Goal: Check status

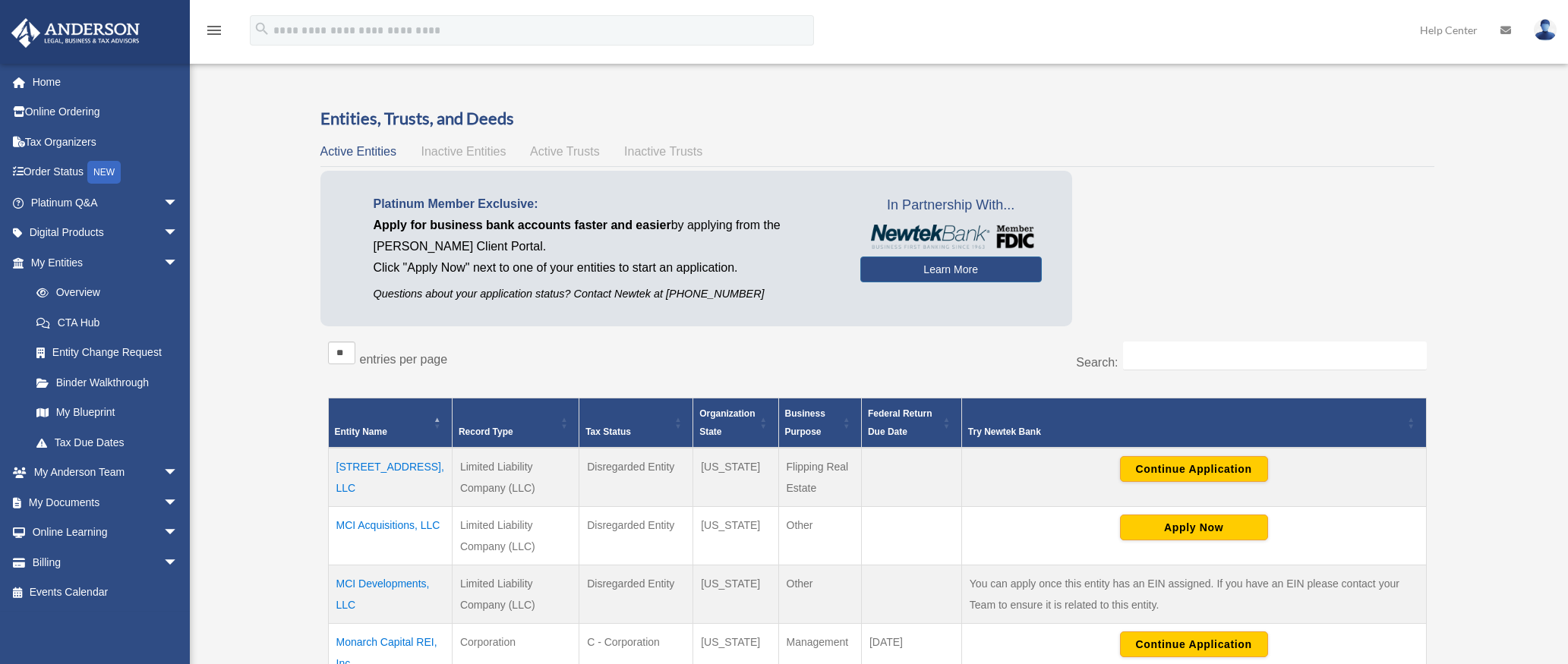
scroll to position [202, 0]
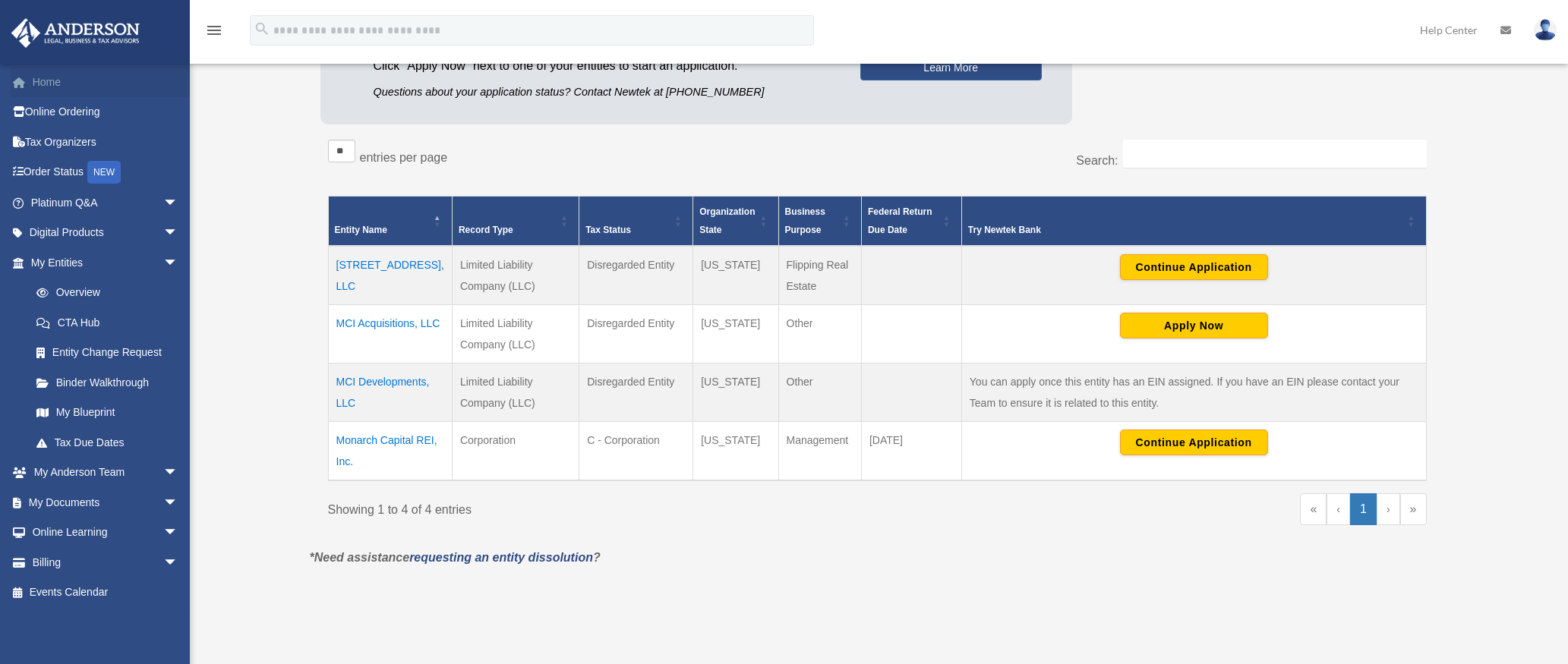
click at [32, 82] on link "Home" at bounding box center [106, 81] width 190 height 30
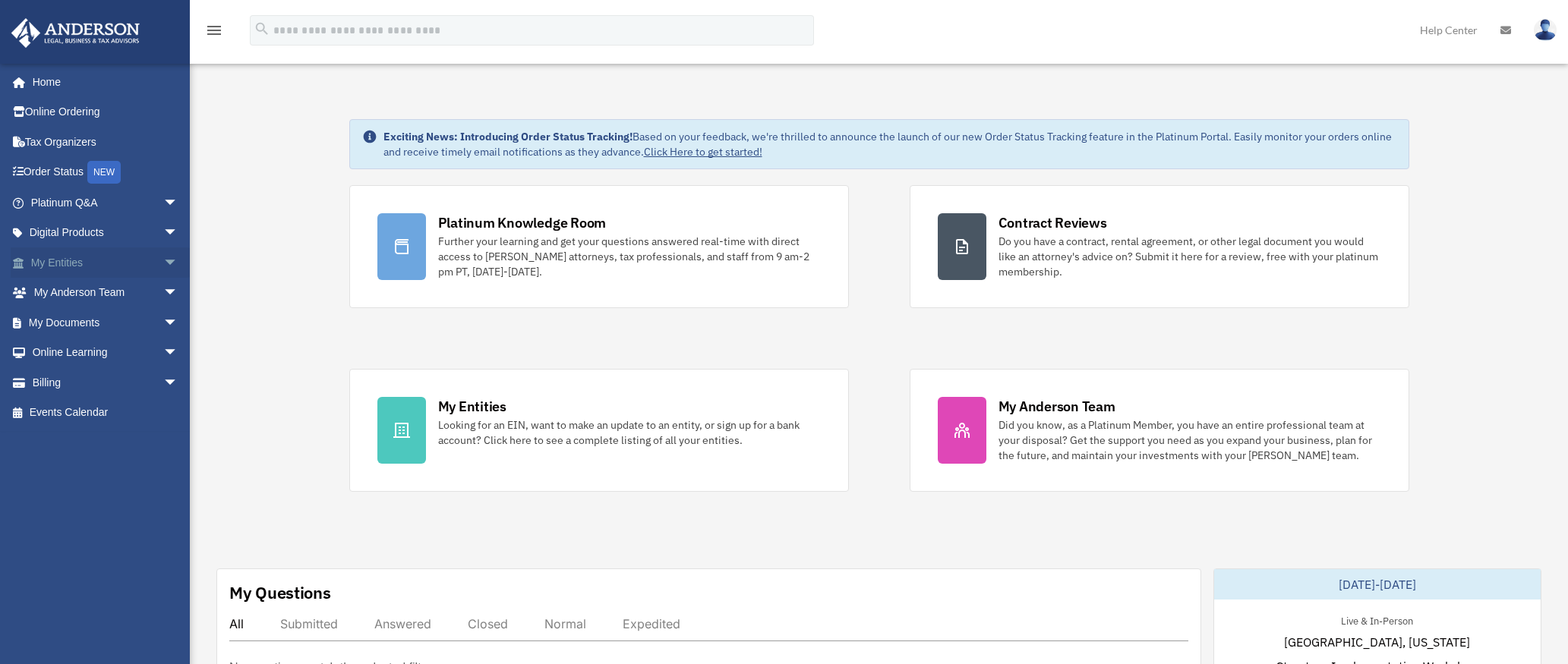
click at [66, 262] on link "My Entities arrow_drop_down" at bounding box center [106, 262] width 190 height 30
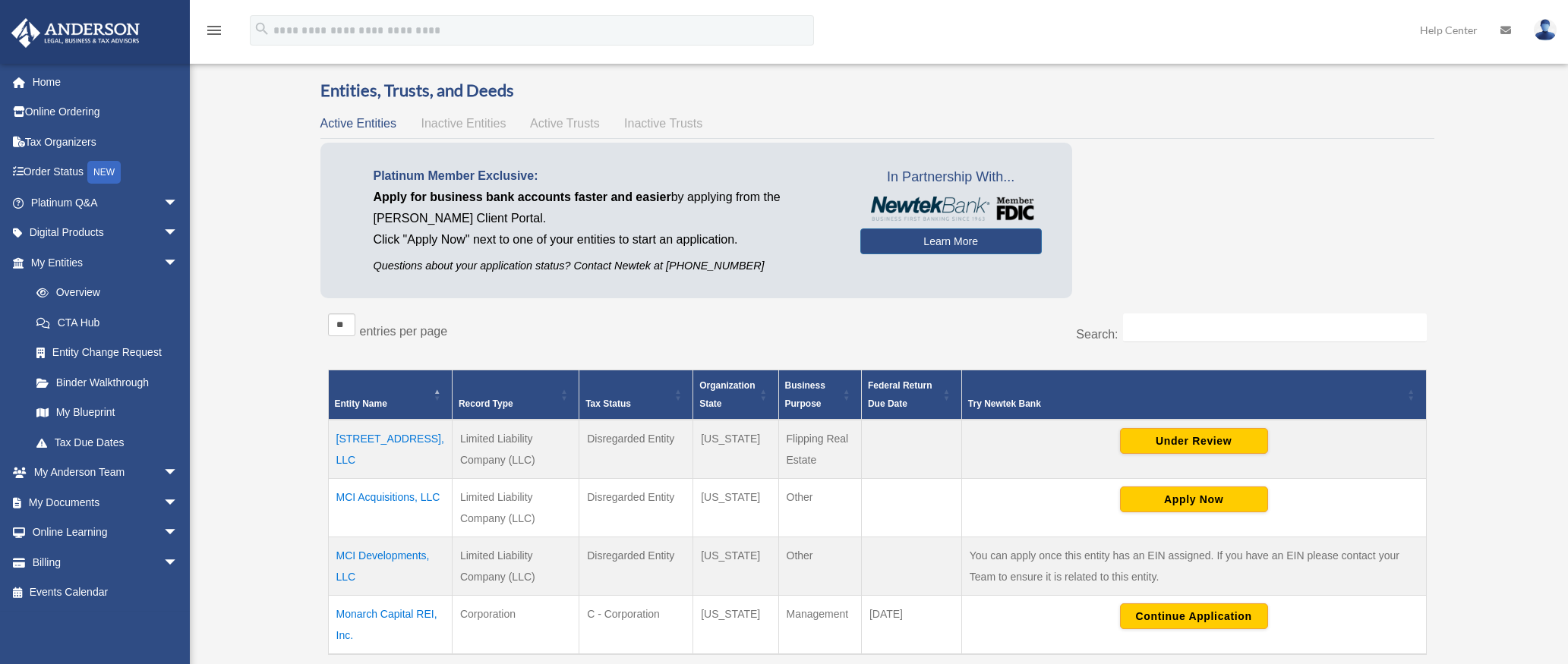
scroll to position [264, 0]
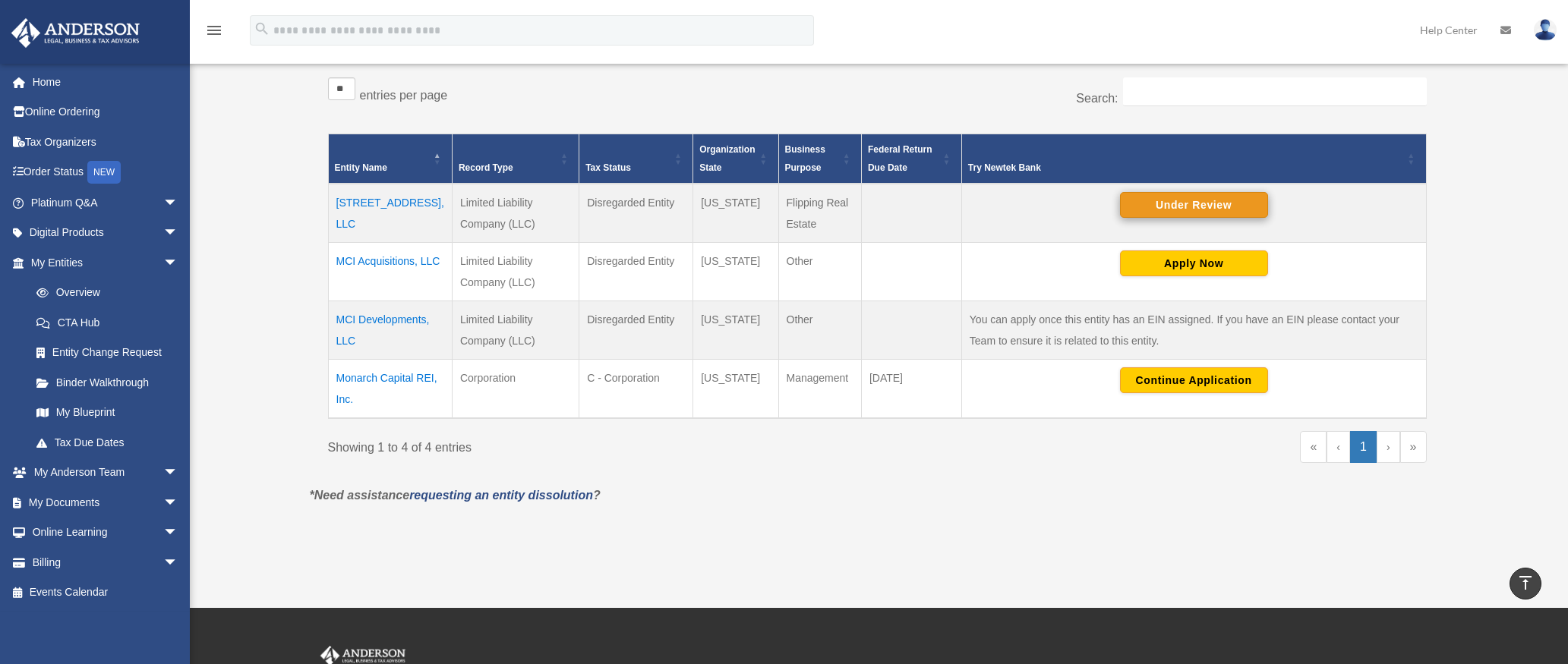
click at [1185, 206] on button "Under Review" at bounding box center [1194, 205] width 148 height 26
click at [283, 411] on div "Overview [EMAIL_ADDRESS][DOMAIN_NAME] Sign Out [EMAIL_ADDRESS][DOMAIN_NAME] Hom…" at bounding box center [784, 172] width 1568 height 747
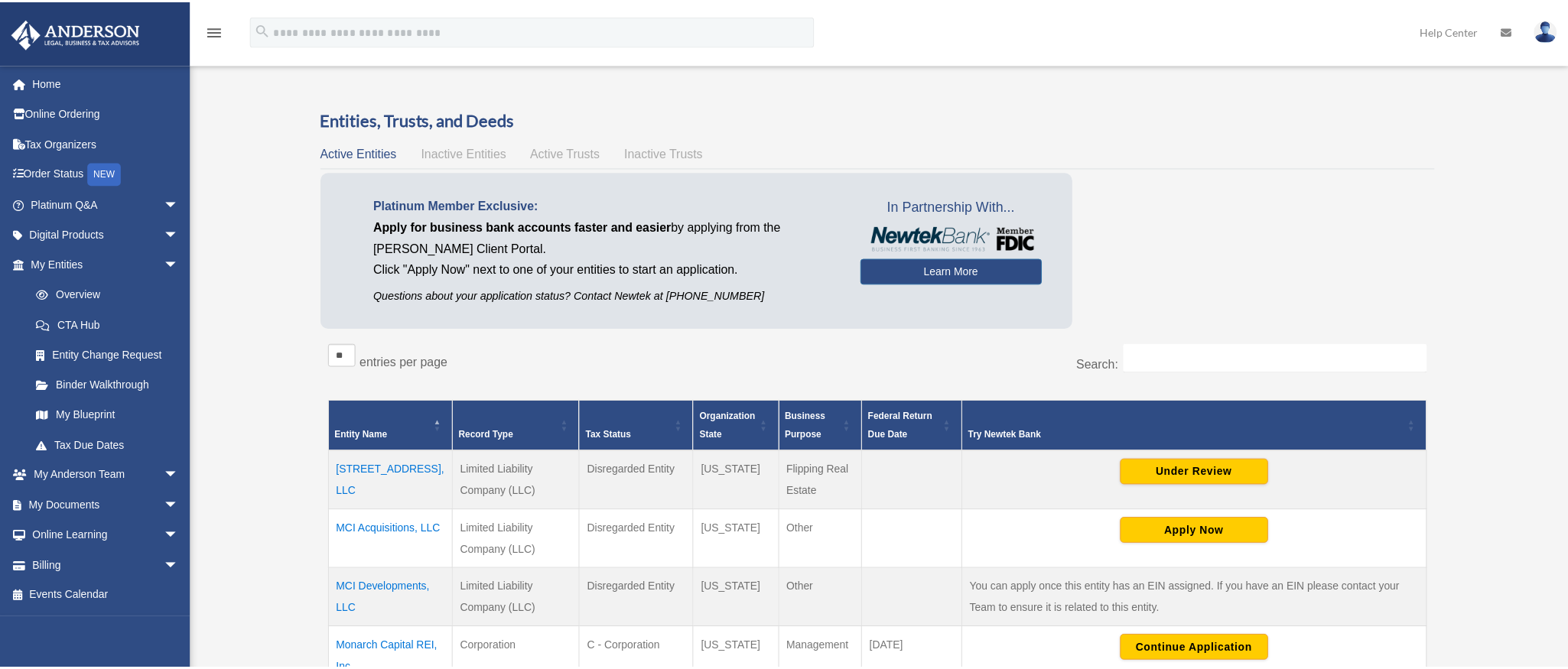
scroll to position [266, 0]
